Goal: Transaction & Acquisition: Purchase product/service

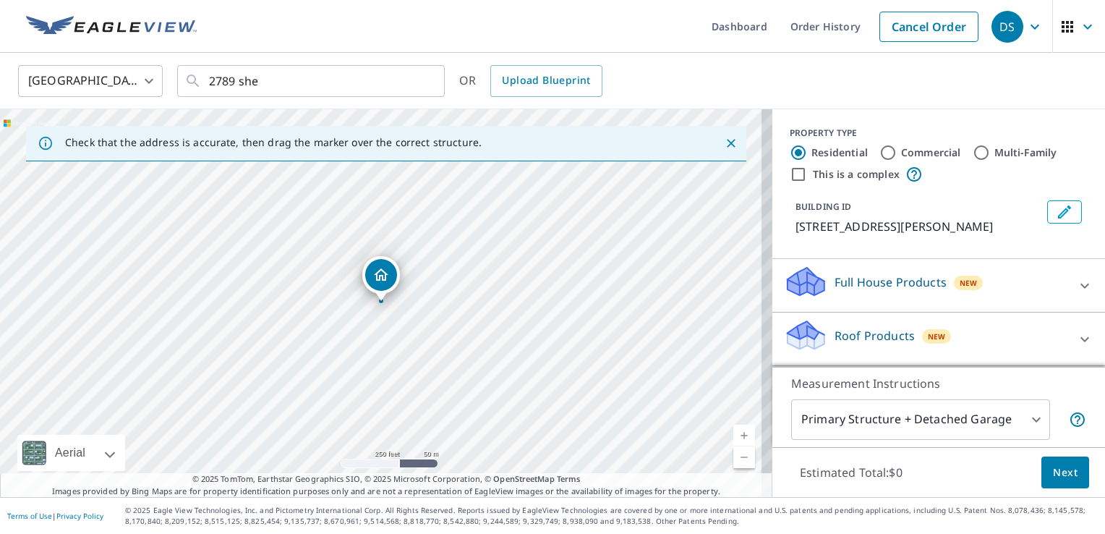
drag, startPoint x: 0, startPoint y: 0, endPoint x: 520, endPoint y: 22, distance: 520.5
click at [520, 22] on ul "Dashboard Order History Cancel Order" at bounding box center [595, 26] width 780 height 53
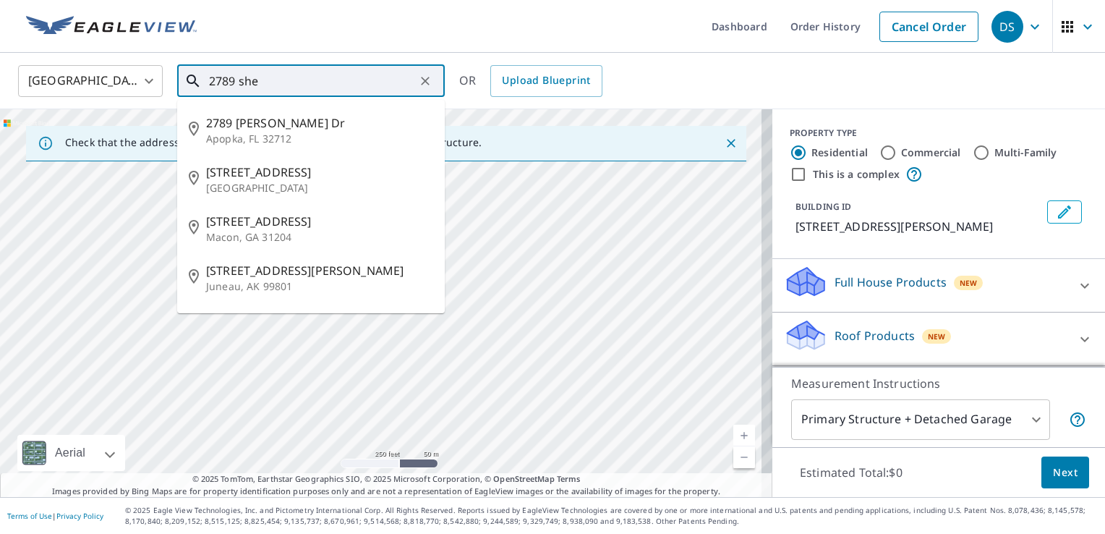
click at [331, 82] on input "2789 she" at bounding box center [312, 81] width 206 height 41
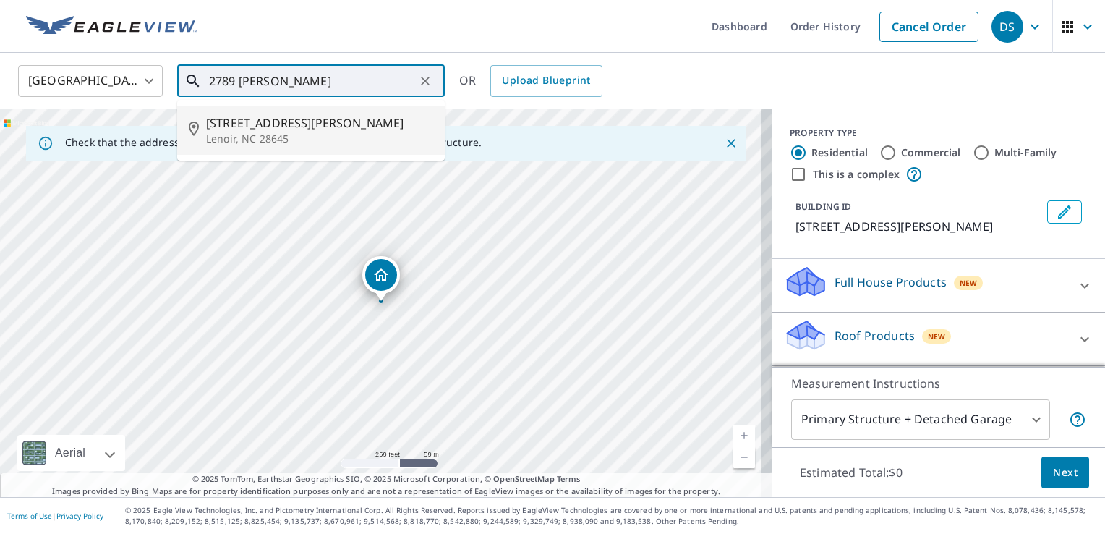
click at [302, 120] on span "[STREET_ADDRESS][PERSON_NAME]" at bounding box center [319, 122] width 227 height 17
type input "[STREET_ADDRESS][PERSON_NAME]"
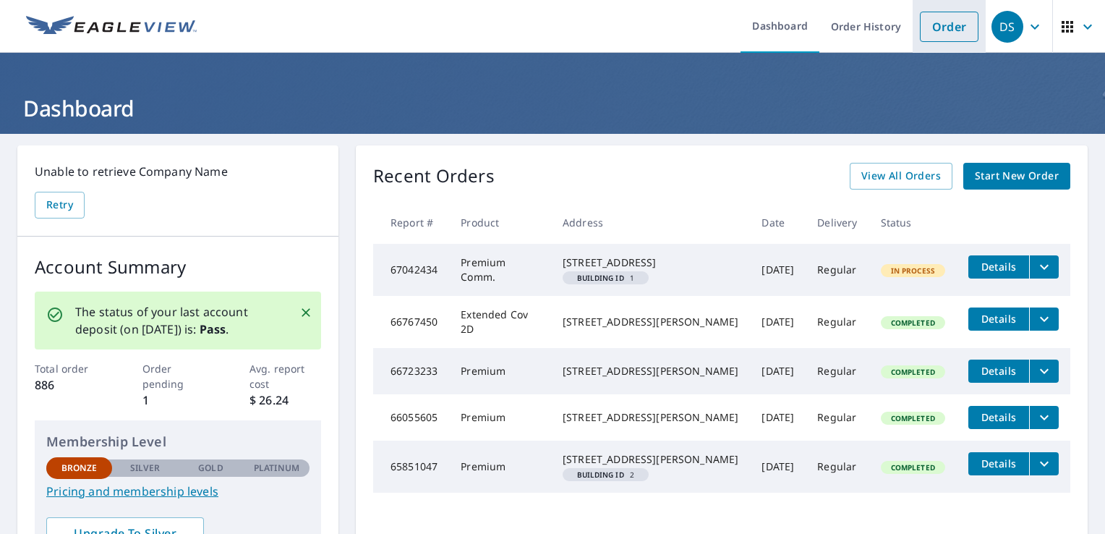
click at [949, 38] on link "Order" at bounding box center [949, 27] width 59 height 30
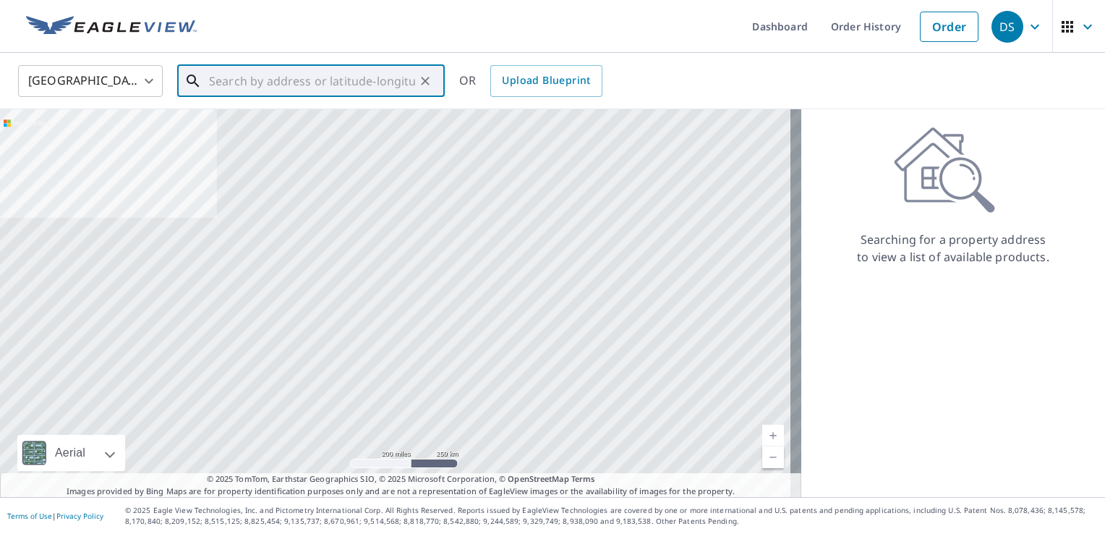
click at [284, 77] on input "text" at bounding box center [312, 81] width 206 height 41
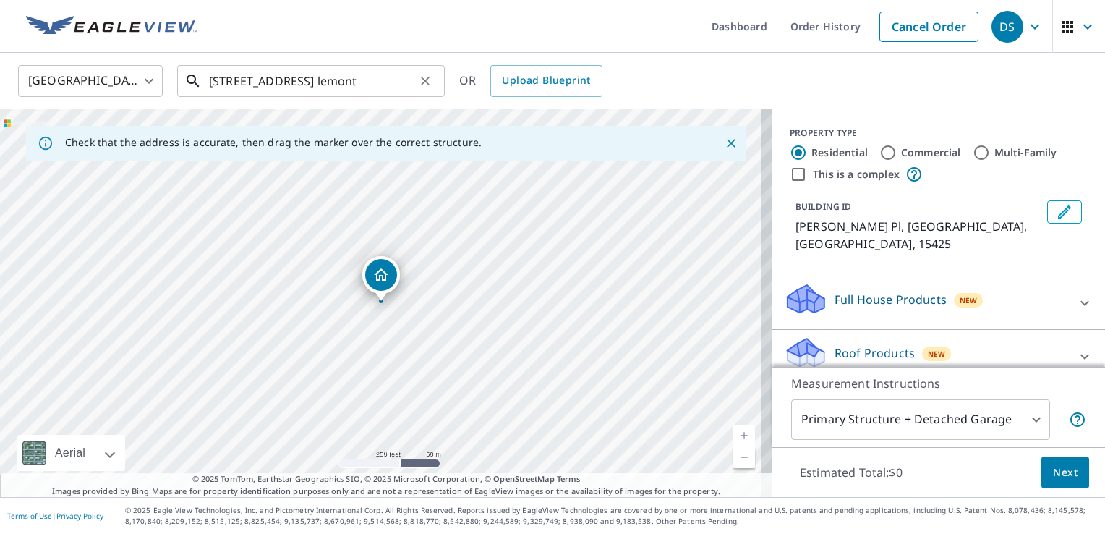
click at [388, 85] on input "[STREET_ADDRESS] lemont" at bounding box center [312, 81] width 206 height 41
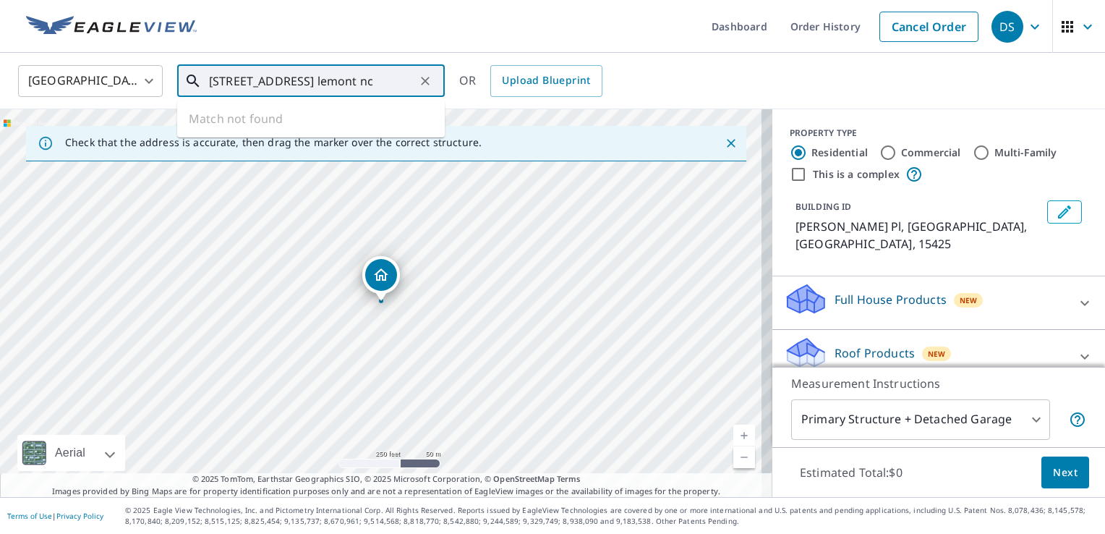
type input "[STREET_ADDRESS] lemont nc"
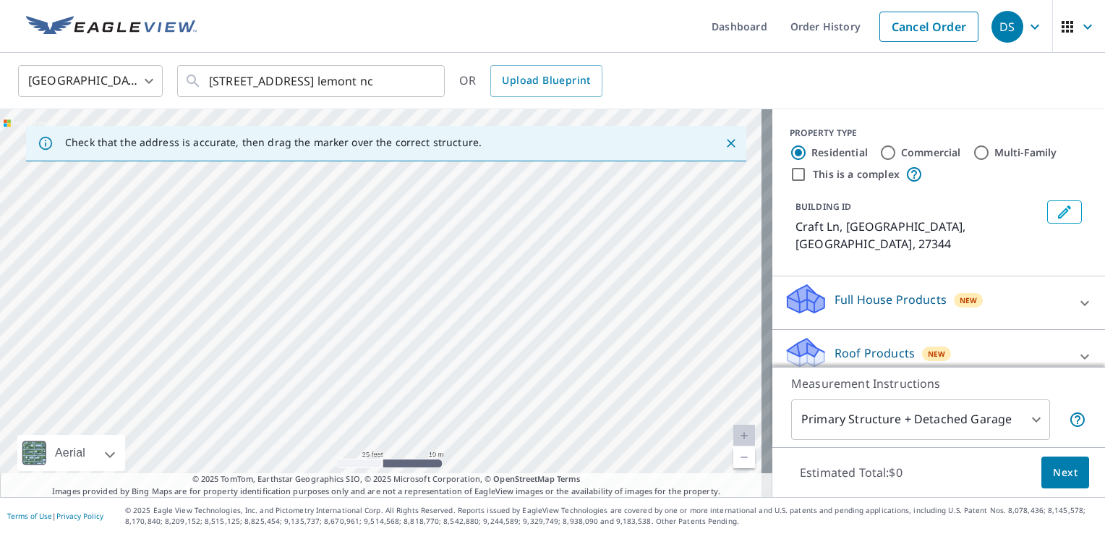
drag, startPoint x: 493, startPoint y: 246, endPoint x: 623, endPoint y: 571, distance: 349.9
click at [623, 533] on html "DS DS Dashboard Order History Cancel Order DS [GEOGRAPHIC_DATA] [GEOGRAPHIC_DAT…" at bounding box center [552, 267] width 1105 height 534
click at [359, 230] on div "Craft [PERSON_NAME][GEOGRAPHIC_DATA]" at bounding box center [386, 303] width 772 height 388
click at [555, 307] on div "Craft [PERSON_NAME][GEOGRAPHIC_DATA]" at bounding box center [386, 303] width 772 height 388
drag, startPoint x: 555, startPoint y: 307, endPoint x: 430, endPoint y: -30, distance: 359.8
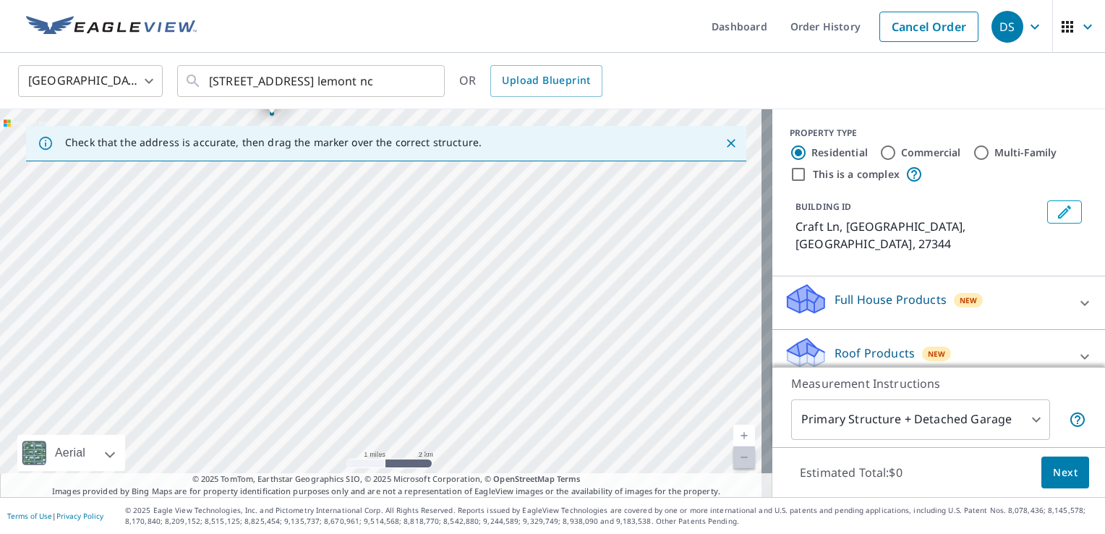
click at [430, 0] on html "DS DS Dashboard Order History Cancel Order DS [GEOGRAPHIC_DATA] [GEOGRAPHIC_DAT…" at bounding box center [552, 267] width 1105 height 534
click at [440, 244] on div "Craft [PERSON_NAME][GEOGRAPHIC_DATA]" at bounding box center [386, 303] width 772 height 388
click at [559, 378] on div "Craft [PERSON_NAME][GEOGRAPHIC_DATA]" at bounding box center [386, 303] width 772 height 388
drag, startPoint x: 559, startPoint y: 378, endPoint x: 391, endPoint y: -16, distance: 427.8
drag, startPoint x: 391, startPoint y: -16, endPoint x: 323, endPoint y: 341, distance: 363.7
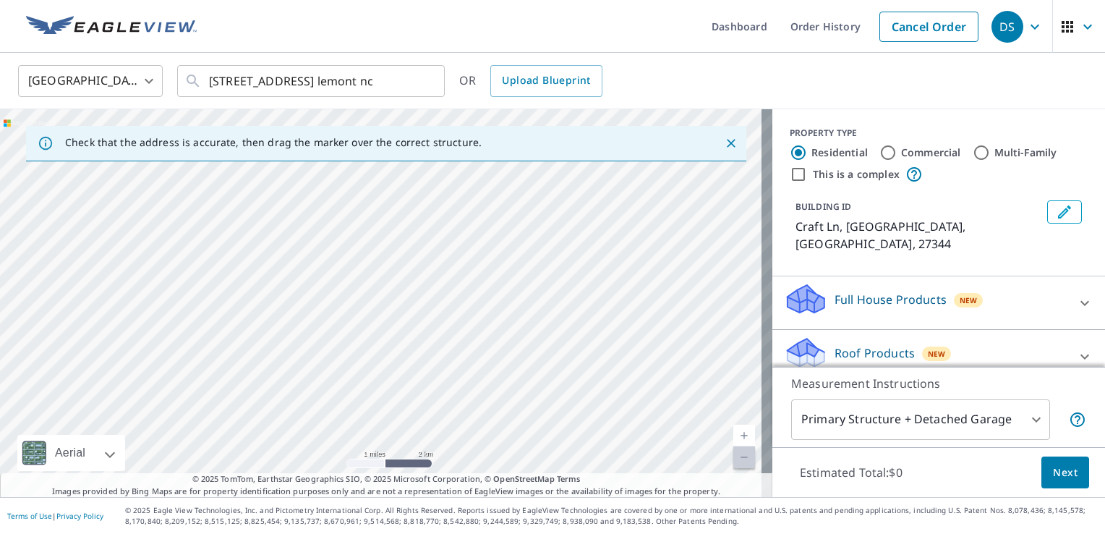
click at [323, 341] on div "Craft [PERSON_NAME][GEOGRAPHIC_DATA]" at bounding box center [386, 303] width 772 height 388
drag, startPoint x: 342, startPoint y: 411, endPoint x: 35, endPoint y: 488, distance: 316.8
click at [35, 488] on div "Check that the address is accurate, then drag the marker over the correct struc…" at bounding box center [386, 303] width 772 height 388
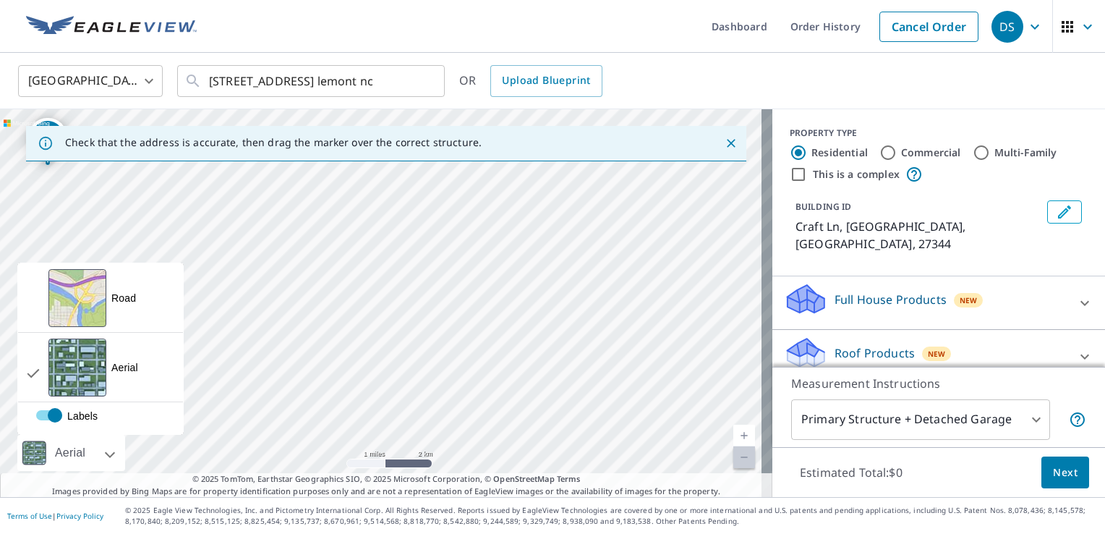
click at [103, 456] on div "Aerial" at bounding box center [71, 453] width 108 height 36
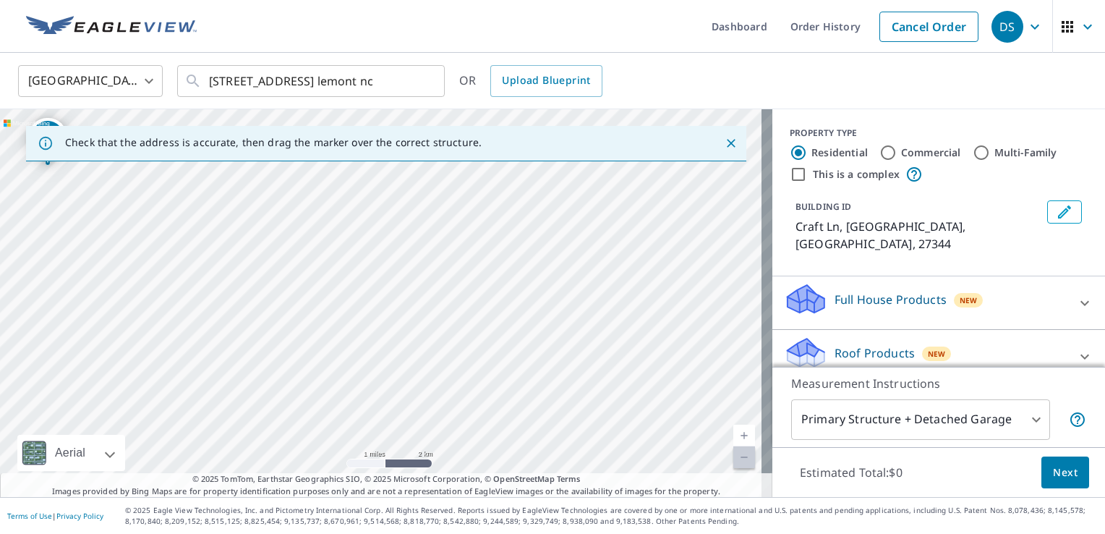
click at [98, 455] on div at bounding box center [94, 453] width 9 height 36
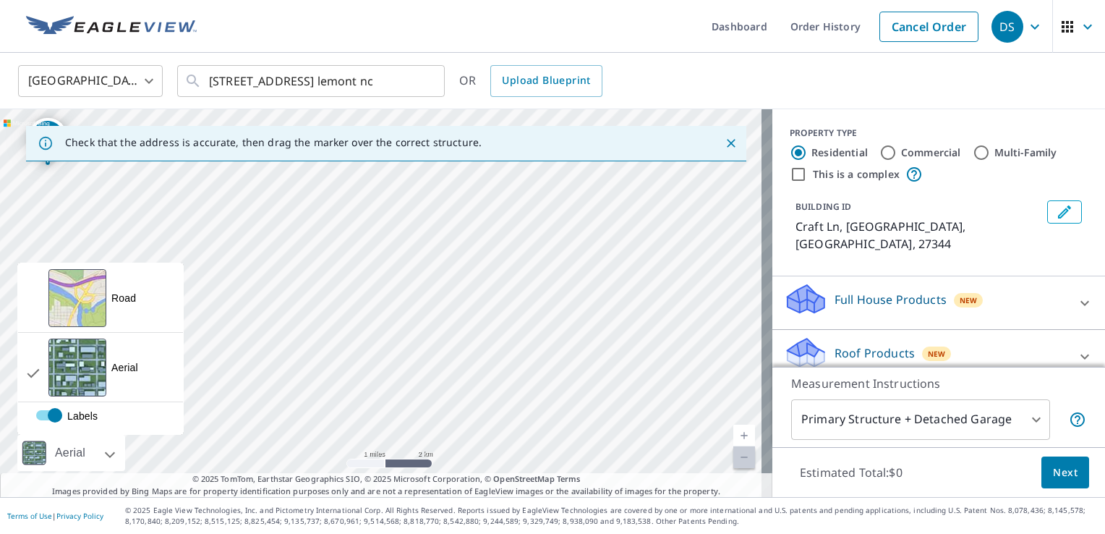
click at [98, 455] on div at bounding box center [94, 453] width 9 height 36
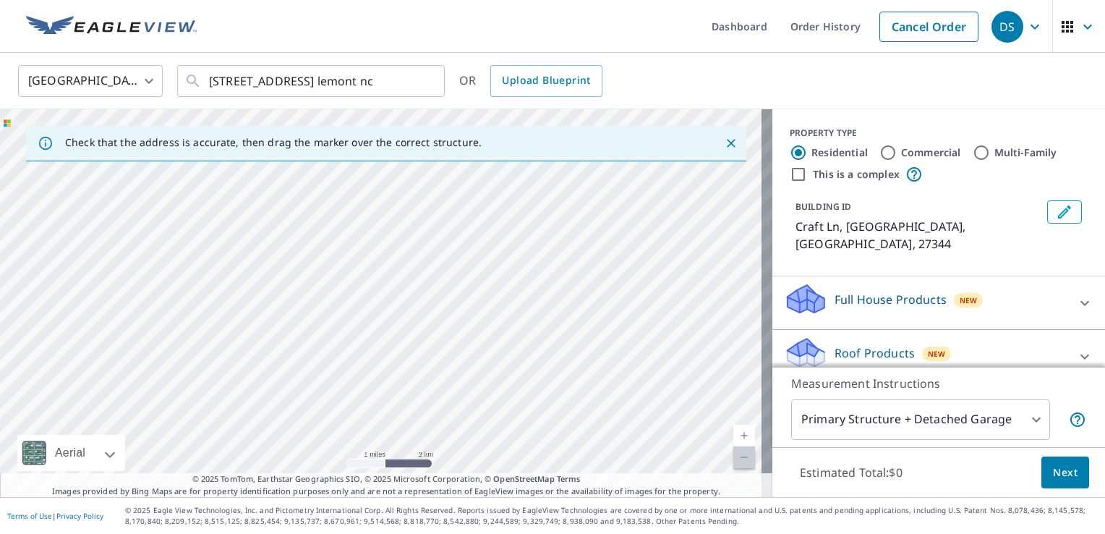
click at [246, 380] on div "Craft [PERSON_NAME][GEOGRAPHIC_DATA]" at bounding box center [386, 303] width 772 height 388
click at [718, 318] on div "Craft [PERSON_NAME][GEOGRAPHIC_DATA]" at bounding box center [386, 303] width 772 height 388
click at [716, 319] on div "Craft [PERSON_NAME][GEOGRAPHIC_DATA]" at bounding box center [386, 303] width 772 height 388
drag, startPoint x: 736, startPoint y: 325, endPoint x: 16, endPoint y: 261, distance: 723.3
click at [16, 261] on div "Craft [PERSON_NAME][GEOGRAPHIC_DATA]" at bounding box center [386, 303] width 772 height 388
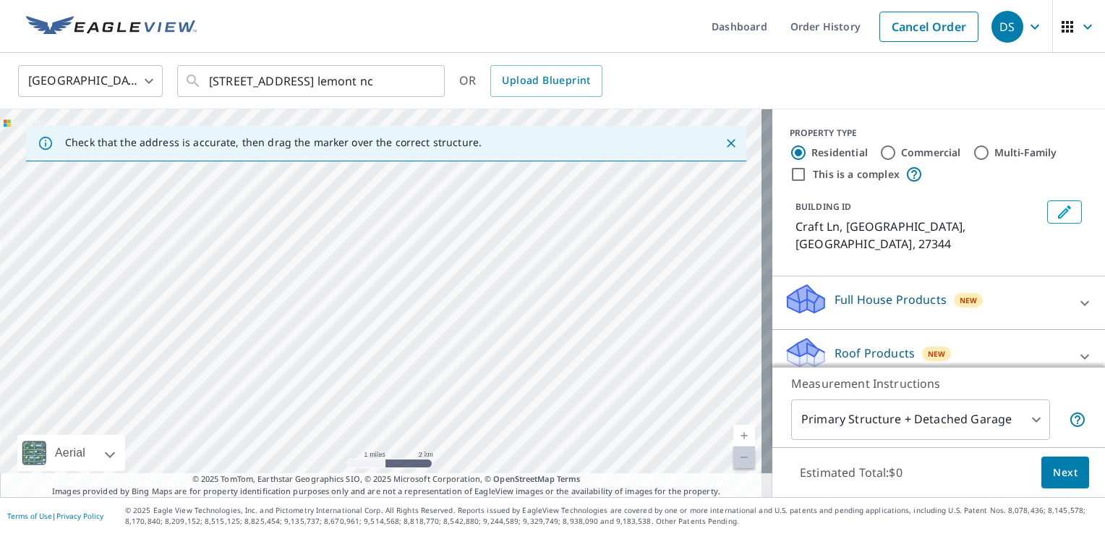
drag, startPoint x: 683, startPoint y: 325, endPoint x: 418, endPoint y: 236, distance: 279.3
click at [418, 236] on div "Craft [PERSON_NAME][GEOGRAPHIC_DATA]" at bounding box center [386, 303] width 772 height 388
drag, startPoint x: 426, startPoint y: 224, endPoint x: 243, endPoint y: 237, distance: 183.4
click at [243, 237] on div "Craft [PERSON_NAME][GEOGRAPHIC_DATA]" at bounding box center [386, 303] width 772 height 388
click at [209, 352] on div "Craft [PERSON_NAME][GEOGRAPHIC_DATA]" at bounding box center [386, 303] width 772 height 388
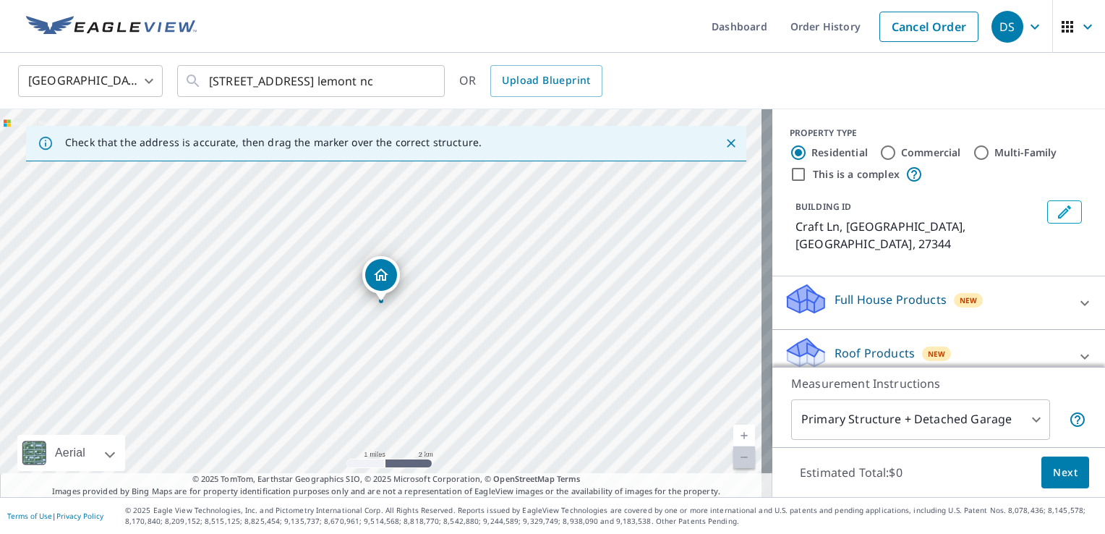
click at [1043, 337] on div "Roof Products New" at bounding box center [926, 356] width 284 height 41
click at [1076, 348] on icon at bounding box center [1084, 356] width 17 height 17
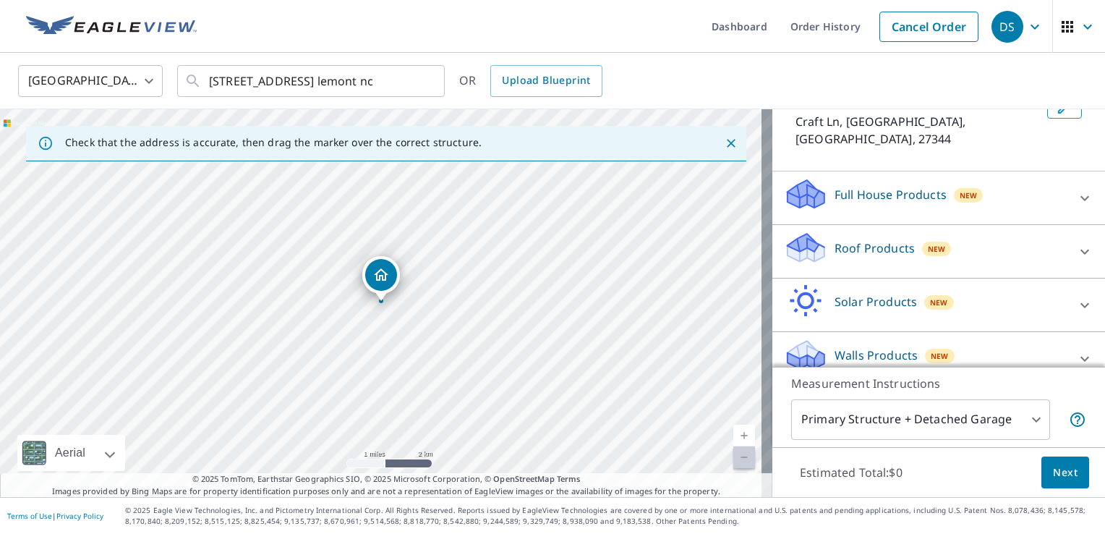
click at [975, 231] on div "Roof Products New" at bounding box center [926, 251] width 284 height 41
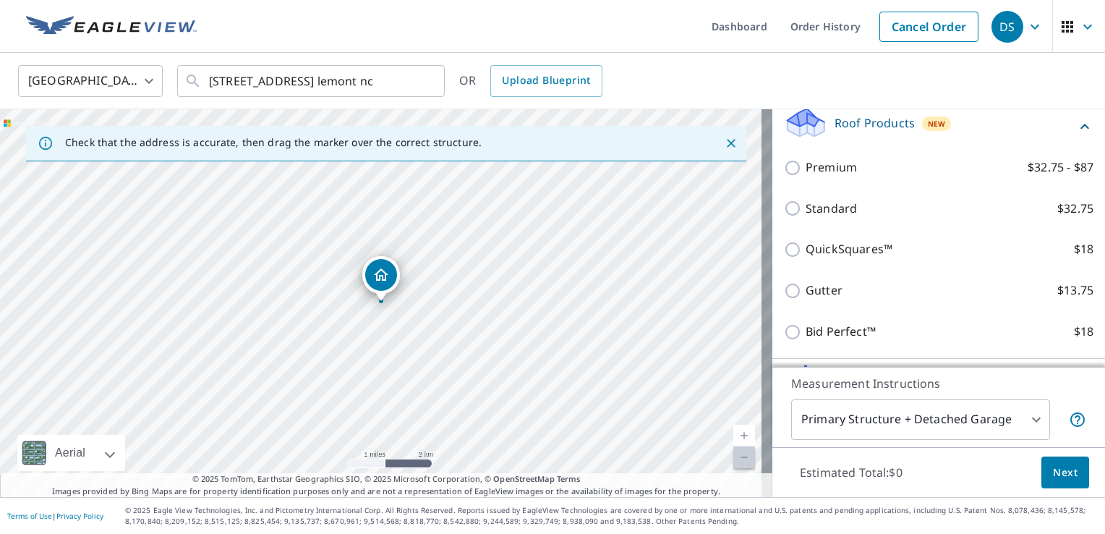
scroll to position [231, 0]
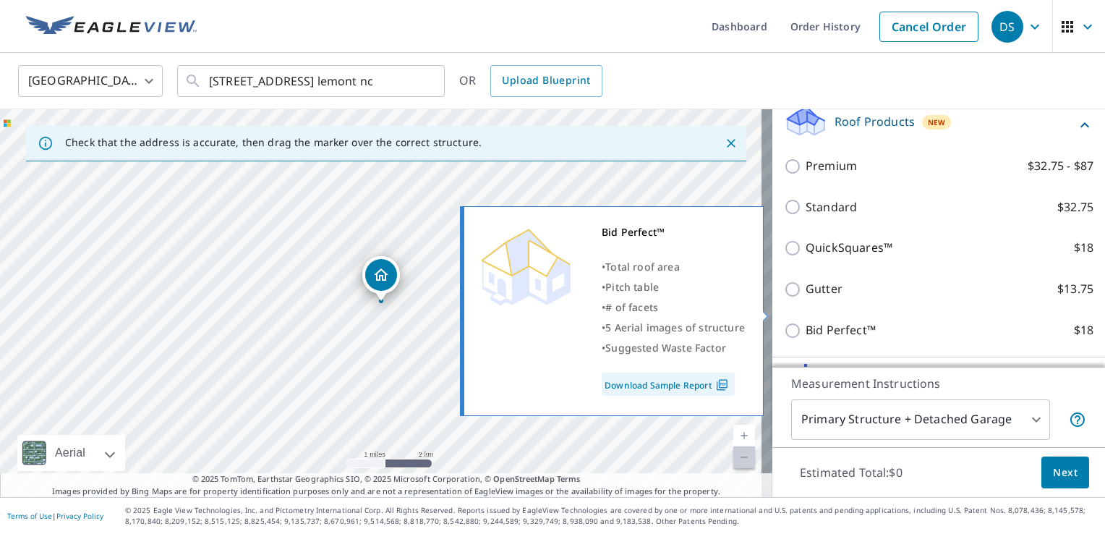
click at [807, 321] on p "Bid Perfect™" at bounding box center [841, 330] width 70 height 18
click at [806, 322] on input "Bid Perfect™ $18" at bounding box center [795, 330] width 22 height 17
checkbox input "true"
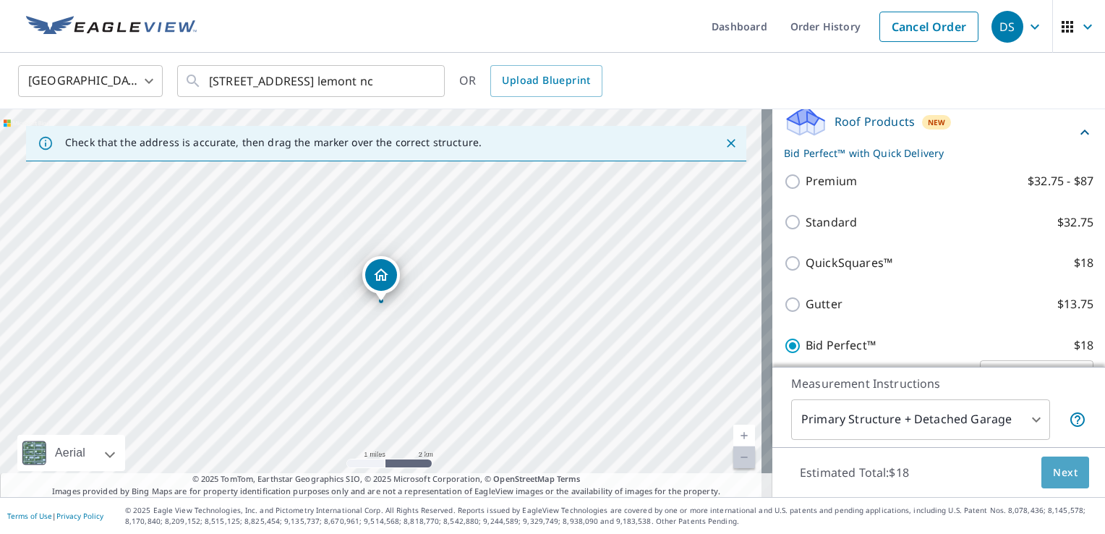
click at [1053, 476] on span "Next" at bounding box center [1065, 473] width 25 height 18
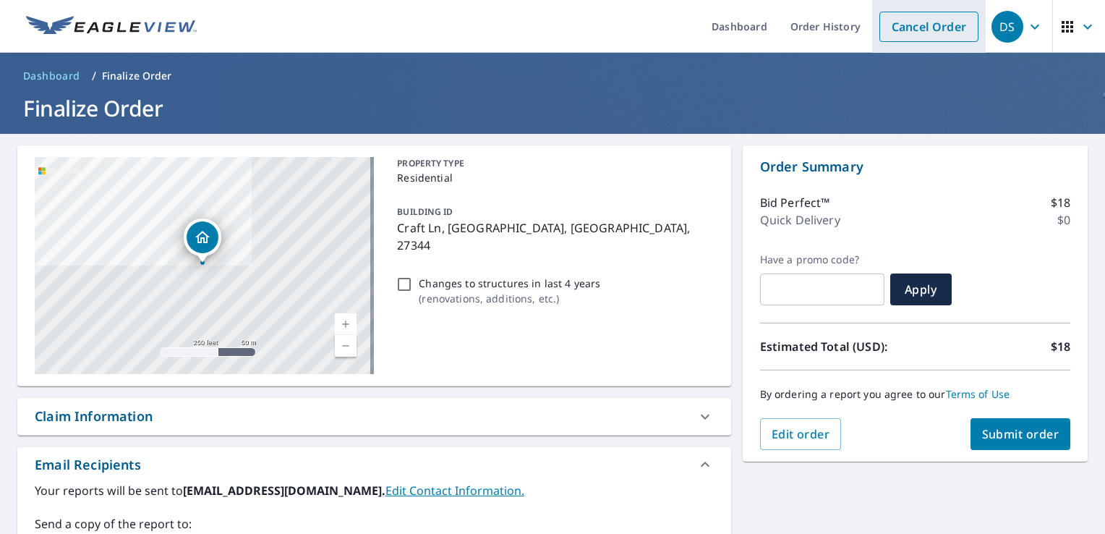
click at [919, 35] on link "Cancel Order" at bounding box center [929, 27] width 99 height 30
checkbox input "true"
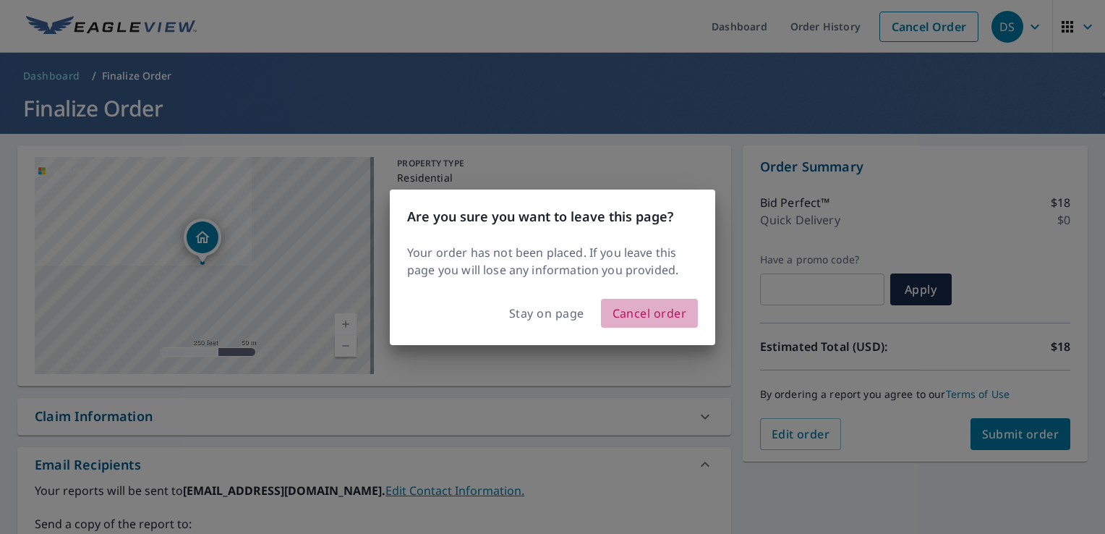
click at [660, 310] on span "Cancel order" at bounding box center [650, 313] width 74 height 20
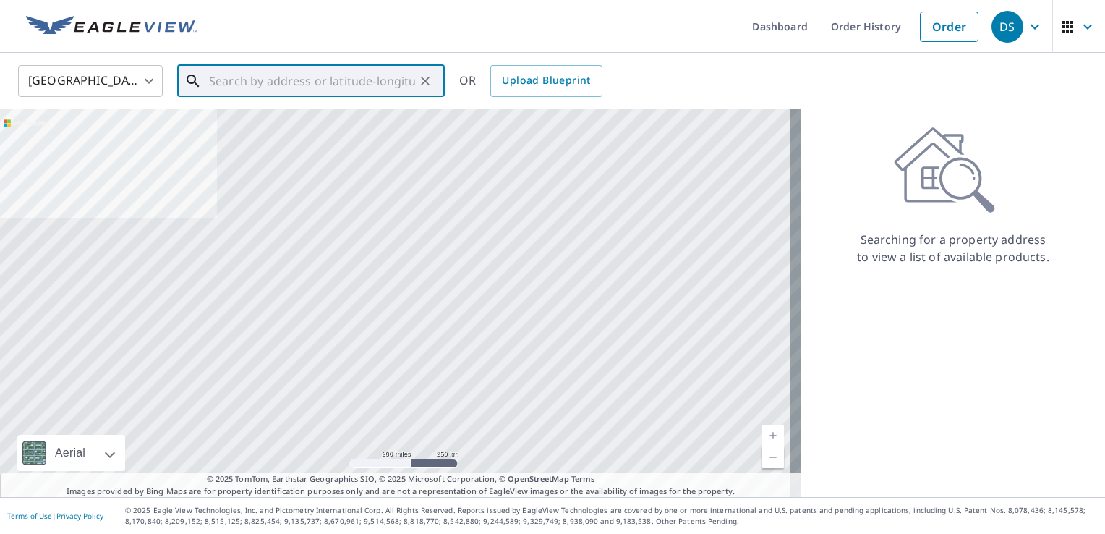
click at [391, 85] on input "text" at bounding box center [312, 81] width 206 height 41
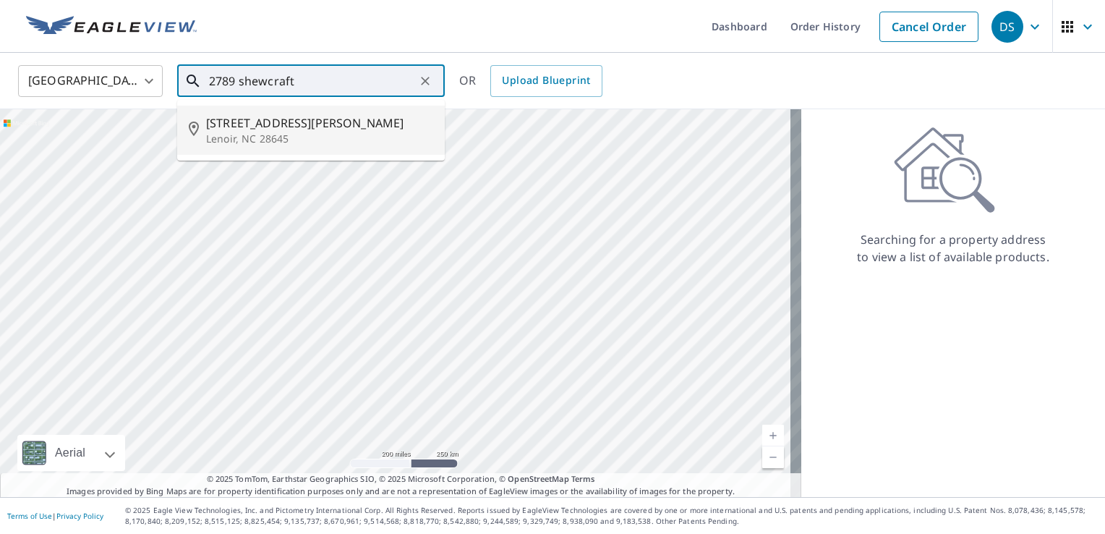
click at [362, 137] on p "Lenoir, NC 28645" at bounding box center [319, 139] width 227 height 14
type input "[STREET_ADDRESS][PERSON_NAME]"
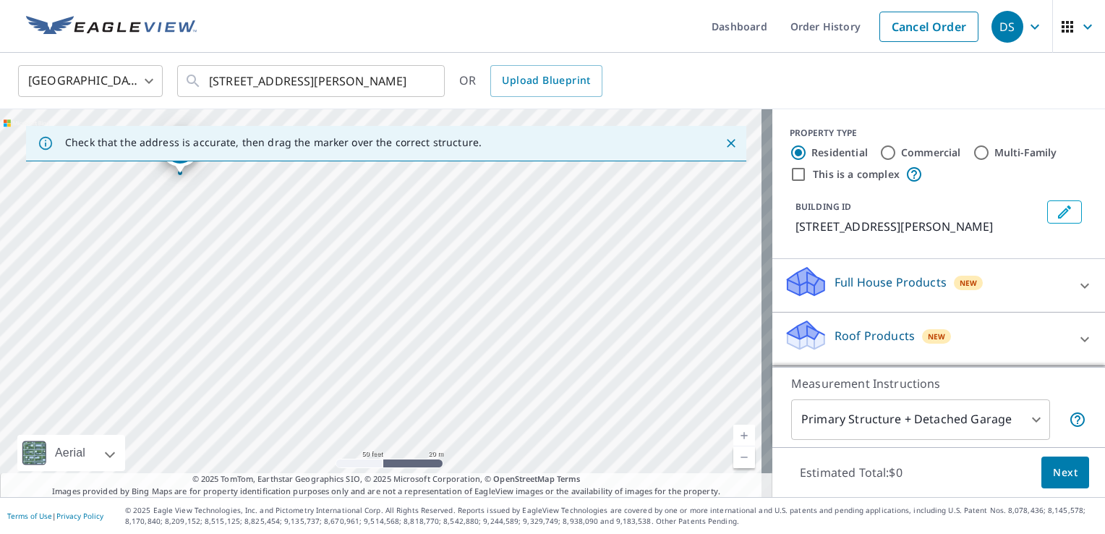
click at [970, 318] on div "Roof Products New" at bounding box center [926, 338] width 284 height 41
click at [1076, 338] on icon at bounding box center [1084, 339] width 17 height 17
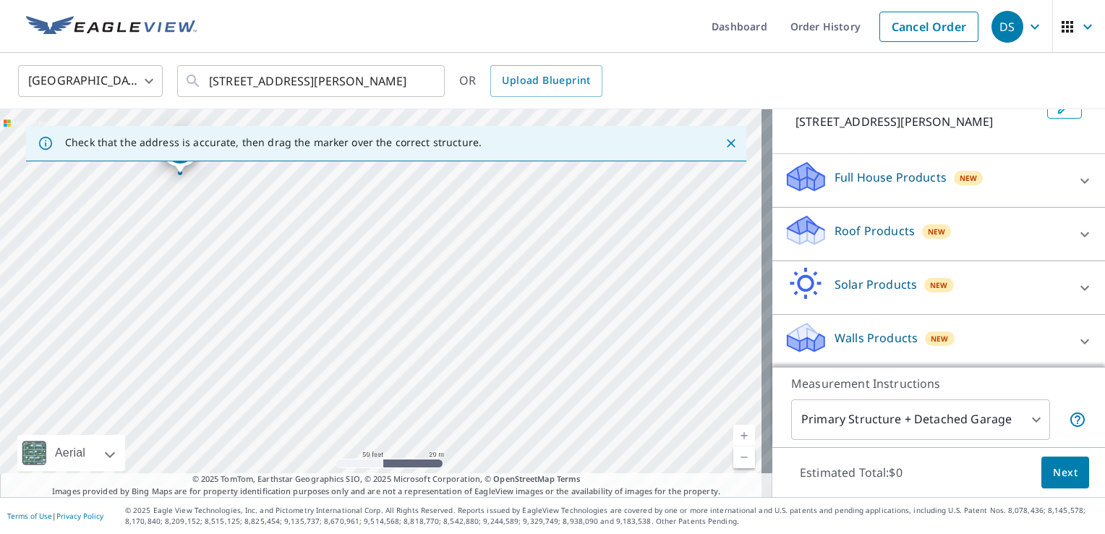
click at [1021, 233] on div "Roof Products New" at bounding box center [926, 233] width 284 height 41
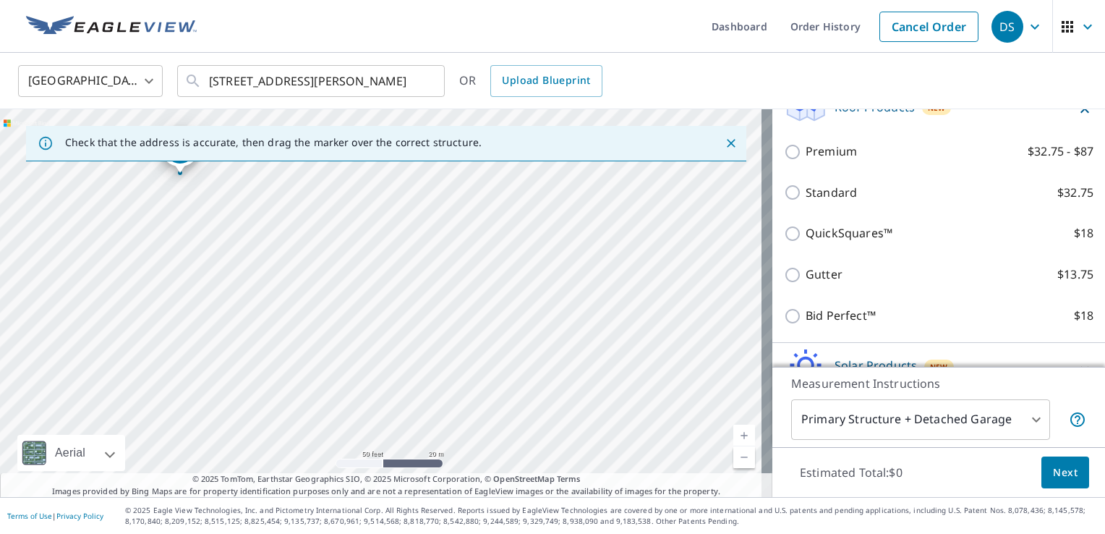
scroll to position [229, 0]
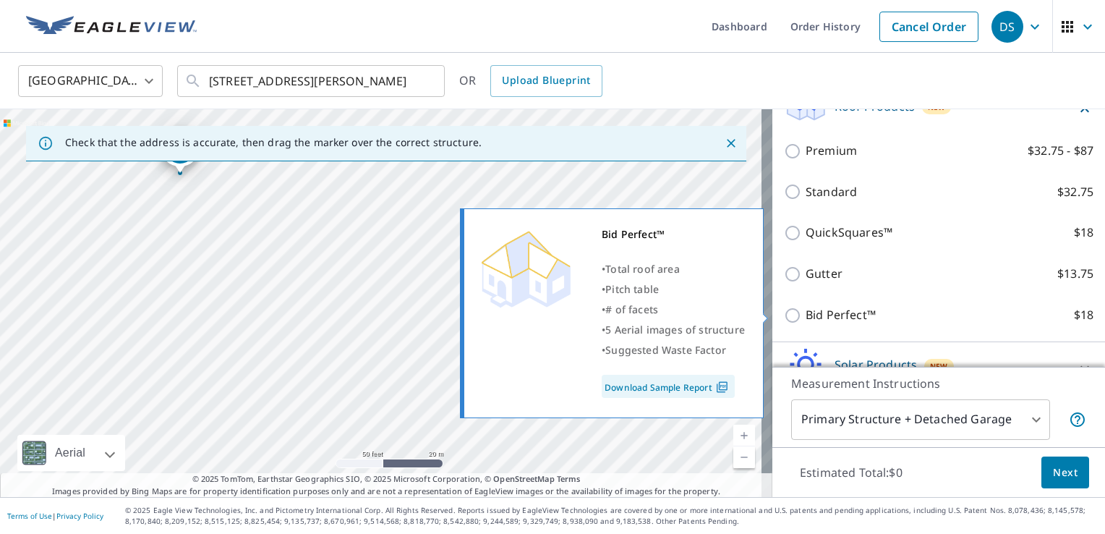
click at [836, 309] on p "Bid Perfect™" at bounding box center [841, 315] width 70 height 18
click at [806, 309] on input "Bid Perfect™ $18" at bounding box center [795, 315] width 22 height 17
checkbox input "true"
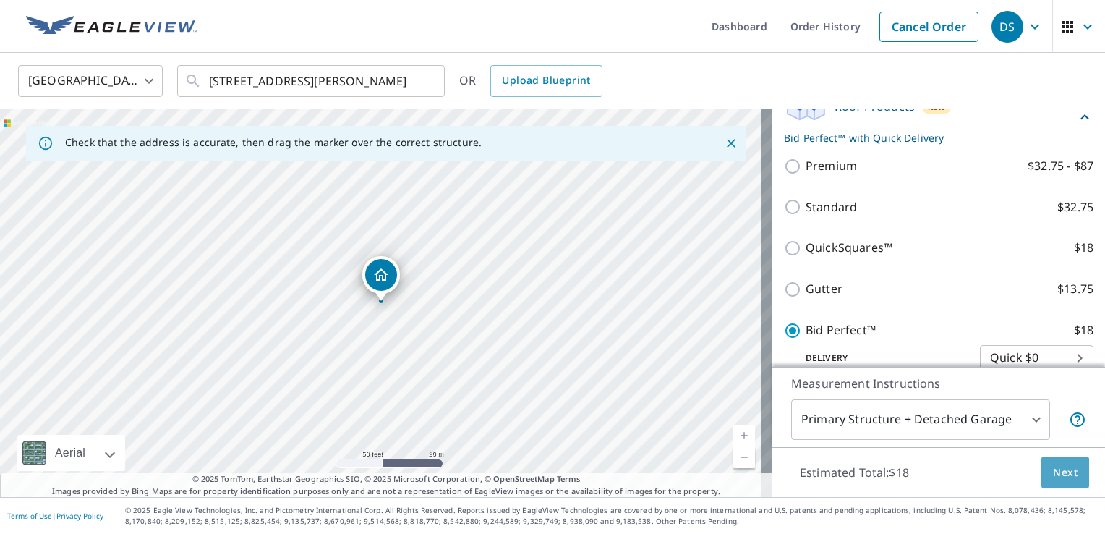
click at [1068, 474] on button "Next" at bounding box center [1066, 472] width 48 height 33
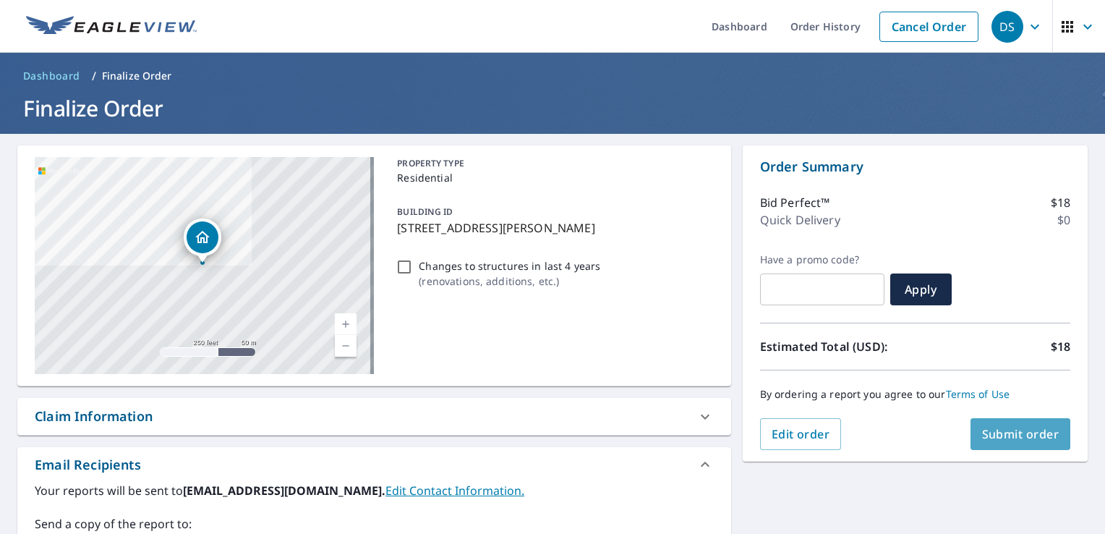
click at [1043, 422] on button "Submit order" at bounding box center [1021, 434] width 101 height 32
checkbox input "true"
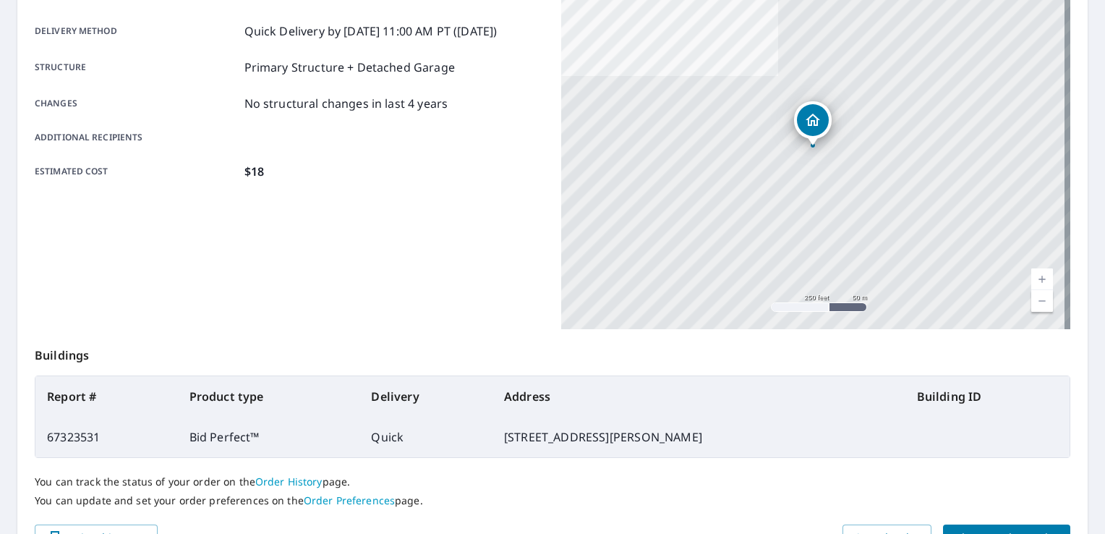
scroll to position [235, 0]
click at [589, 440] on td "[STREET_ADDRESS][PERSON_NAME]" at bounding box center [699, 436] width 413 height 41
click at [405, 257] on div "Product type Bid Perfect™ Delivery method Quick Delivery by [DATE] 11:00 AM PT …" at bounding box center [289, 148] width 509 height 362
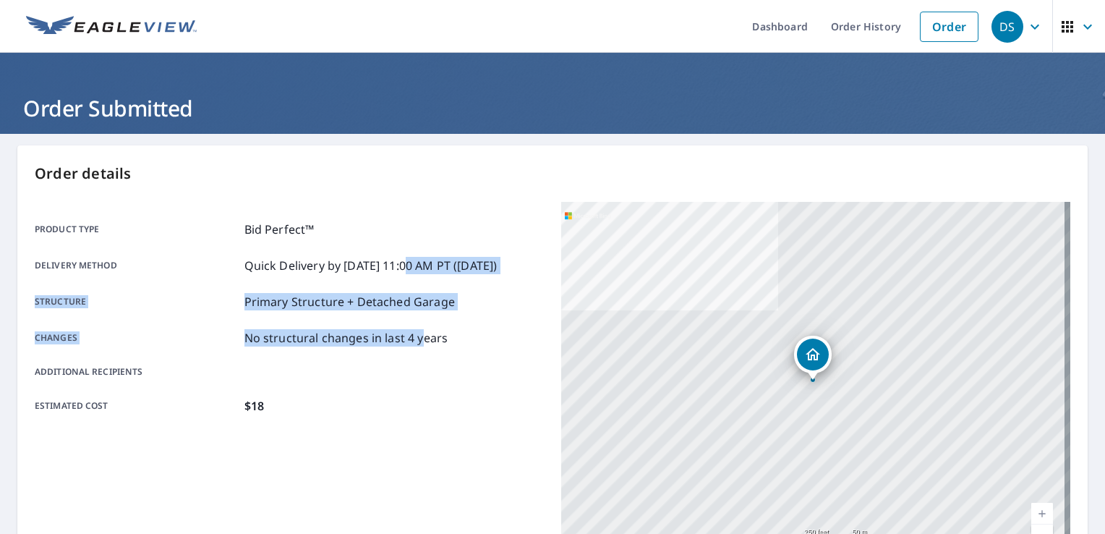
drag, startPoint x: 405, startPoint y: 257, endPoint x: 418, endPoint y: 337, distance: 81.3
click at [418, 337] on div "Product type Bid Perfect™ Delivery method Quick Delivery by [DATE] 11:00 AM PT …" at bounding box center [289, 318] width 509 height 194
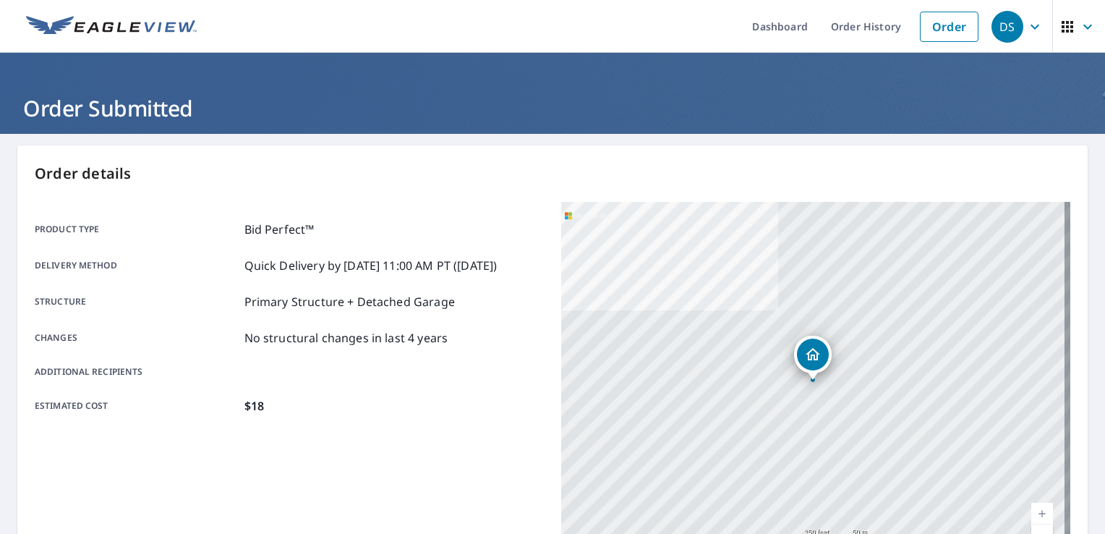
drag, startPoint x: 418, startPoint y: 337, endPoint x: 446, endPoint y: 425, distance: 92.0
click at [446, 425] on div "Product type Bid Perfect™ Delivery method Quick Delivery by [DATE] 11:00 AM PT …" at bounding box center [289, 317] width 509 height 231
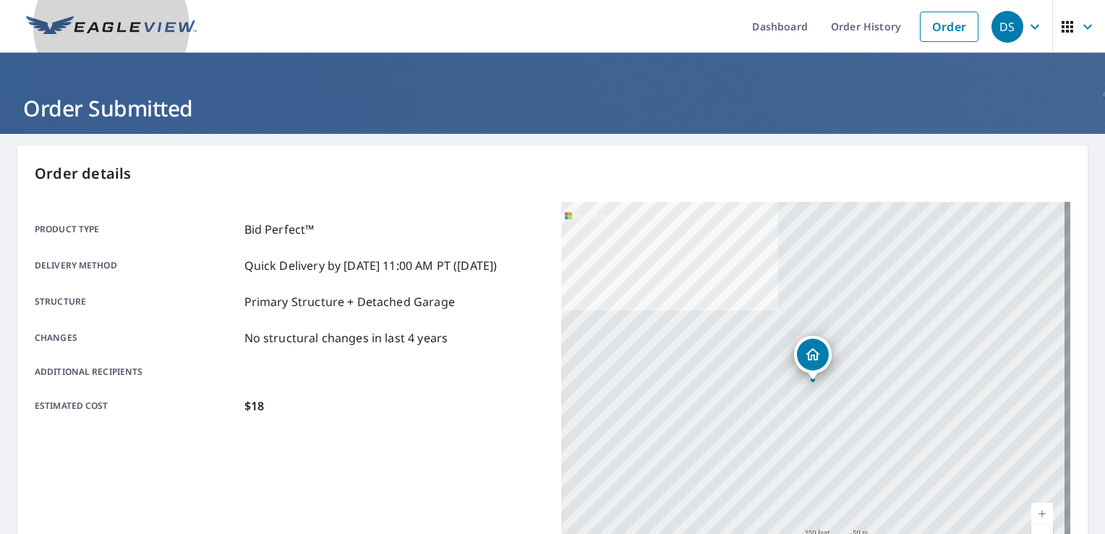
click at [119, 46] on link at bounding box center [111, 26] width 188 height 53
